Goal: Navigation & Orientation: Find specific page/section

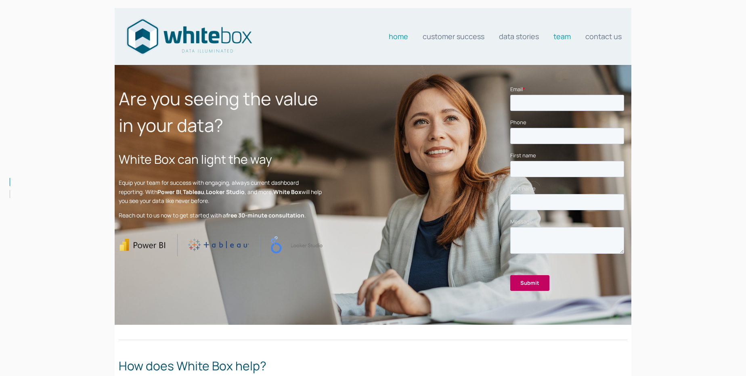
click at [559, 35] on link "Team" at bounding box center [562, 36] width 17 height 16
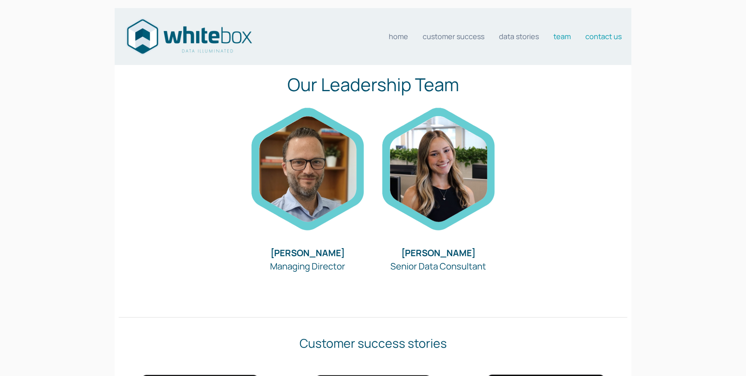
click at [604, 40] on link "Contact us" at bounding box center [604, 36] width 36 height 16
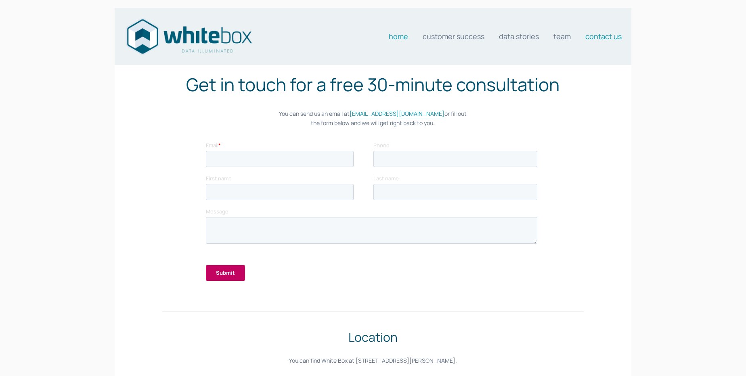
drag, startPoint x: 399, startPoint y: 38, endPoint x: 391, endPoint y: 40, distance: 8.4
click at [398, 38] on link "Home" at bounding box center [398, 36] width 19 height 16
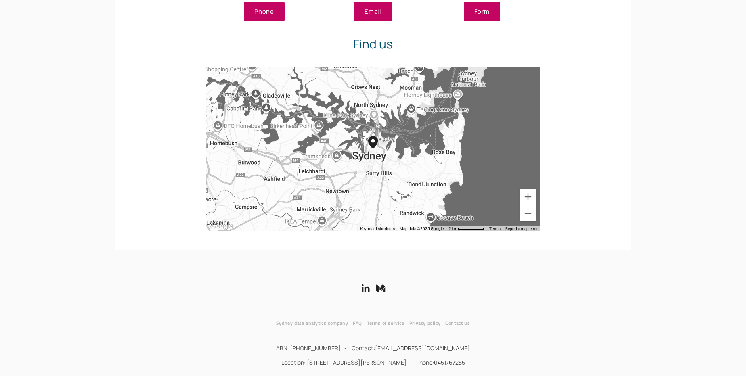
scroll to position [1561, 0]
